Goal: Information Seeking & Learning: Learn about a topic

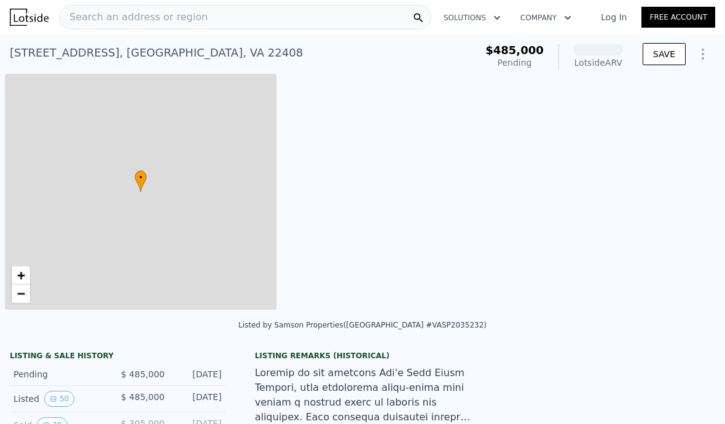
scroll to position [0, 5]
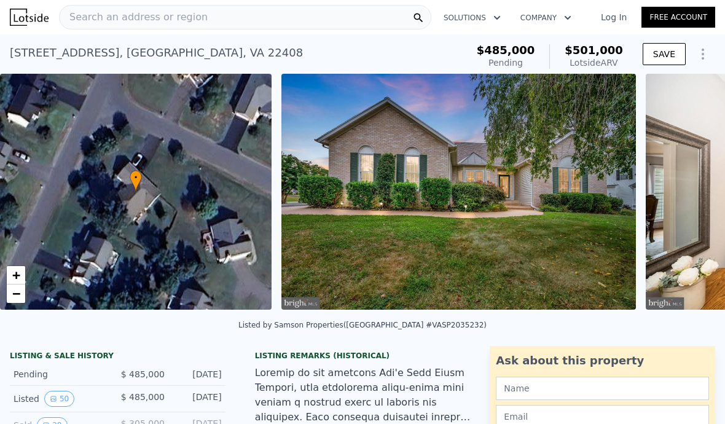
click at [147, 21] on span "Search an address or region" at bounding box center [134, 17] width 148 height 15
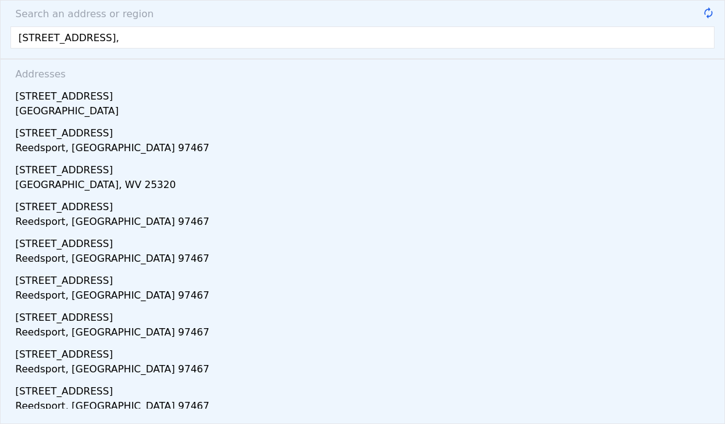
type input "[STREET_ADDRESS],"
click at [47, 107] on div "[GEOGRAPHIC_DATA]" at bounding box center [364, 112] width 699 height 17
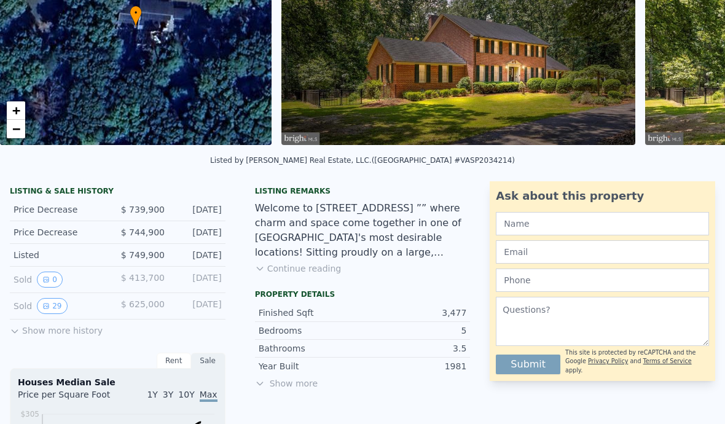
scroll to position [165, 0]
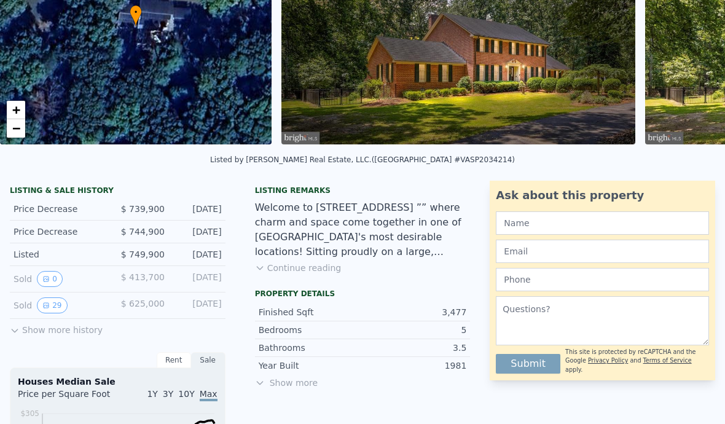
click at [43, 309] on button "29" at bounding box center [52, 305] width 30 height 16
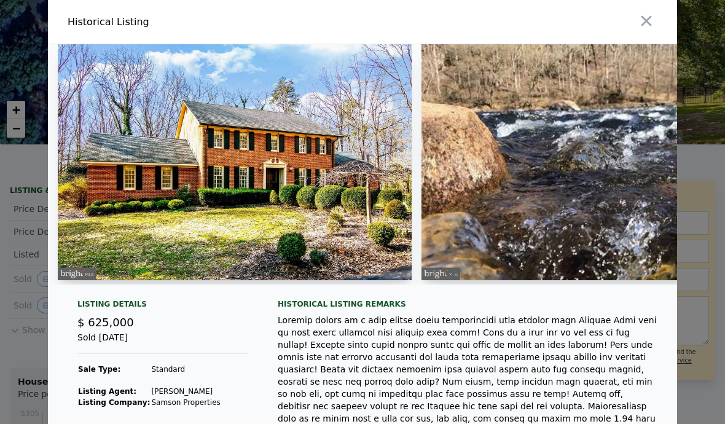
click at [141, 214] on img at bounding box center [235, 162] width 354 height 236
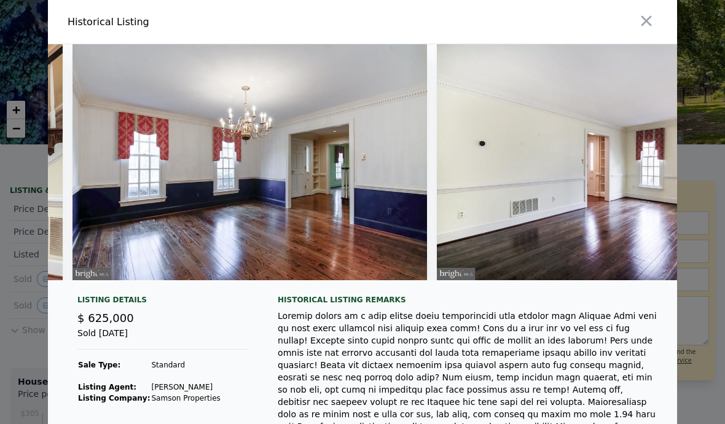
scroll to position [0, 0]
click at [655, 22] on button "button" at bounding box center [646, 21] width 22 height 22
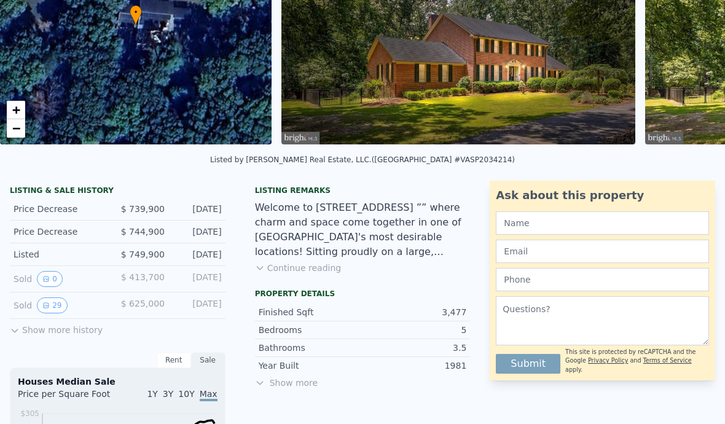
click at [44, 328] on button "Show more history" at bounding box center [56, 327] width 93 height 17
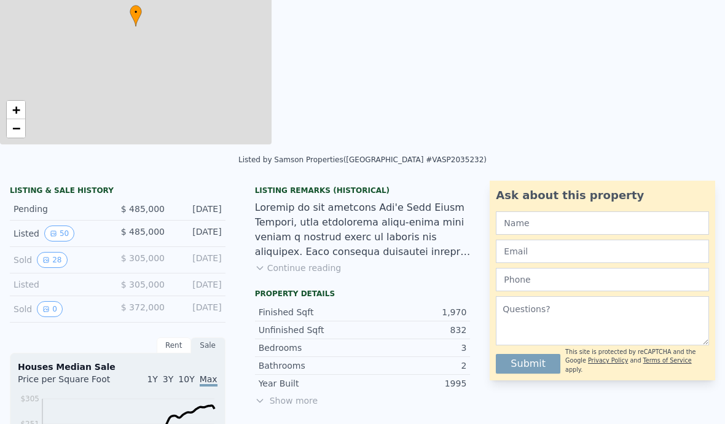
type input "$ 501,000"
type input "4"
type input "2"
type input "2.5"
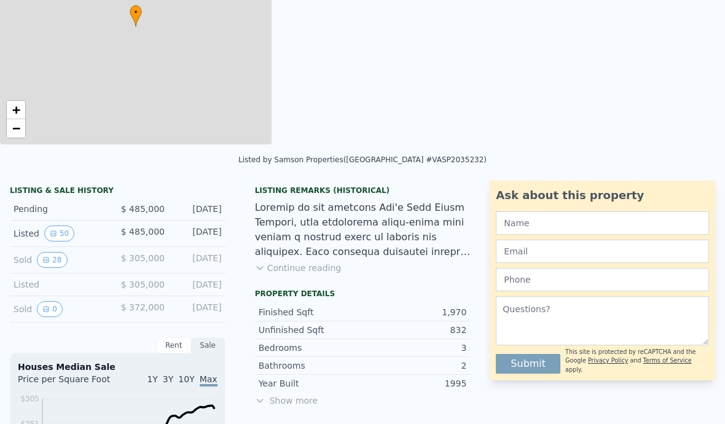
type input "1708"
type input "2638"
type input "10000"
type input "26680"
type input "-$ 39,972"
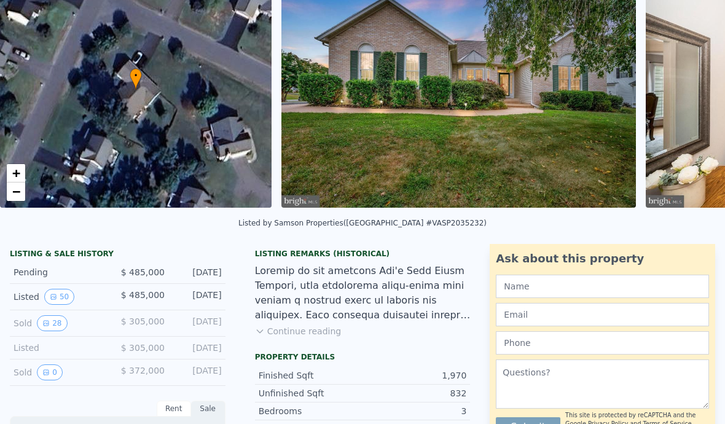
scroll to position [64, 0]
